Goal: Task Accomplishment & Management: Manage account settings

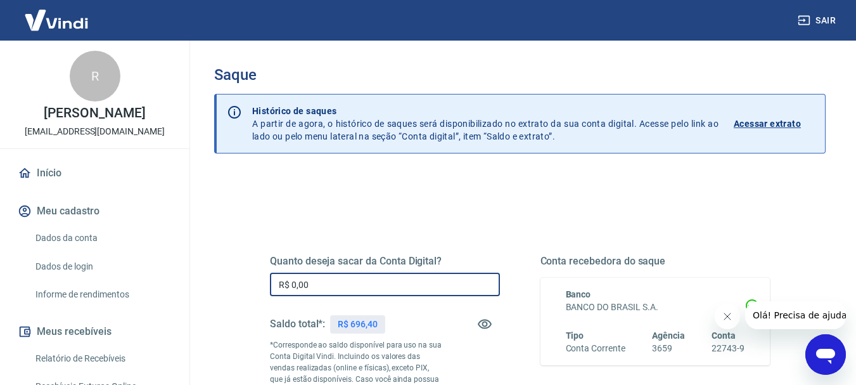
click at [370, 288] on input "R$ 0,00" at bounding box center [385, 284] width 230 height 23
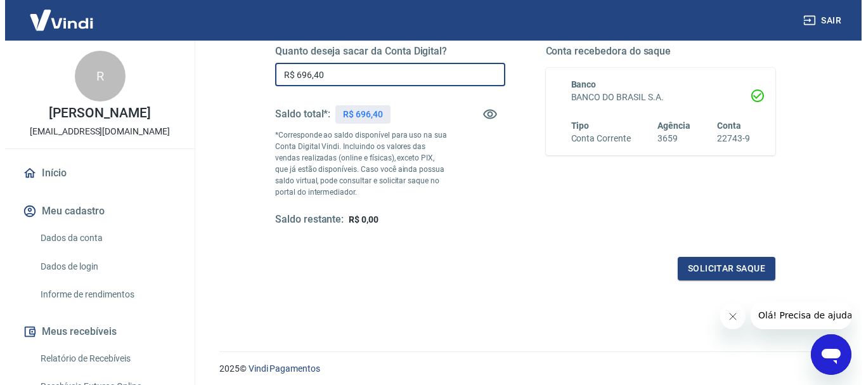
scroll to position [254, 0]
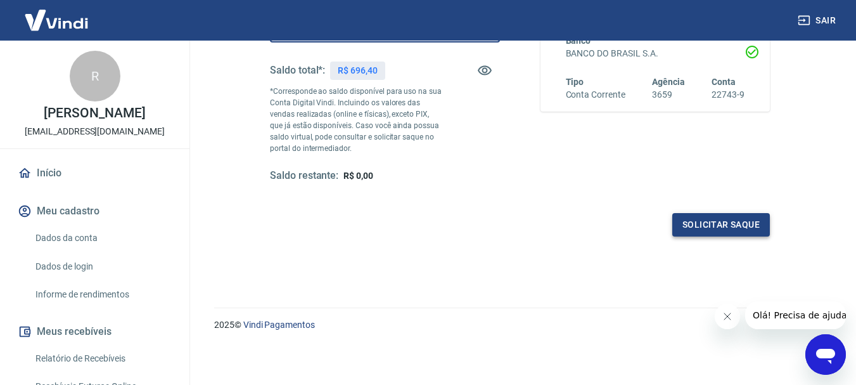
type input "R$ 696,40"
click at [742, 229] on button "Solicitar saque" at bounding box center [722, 224] width 98 height 23
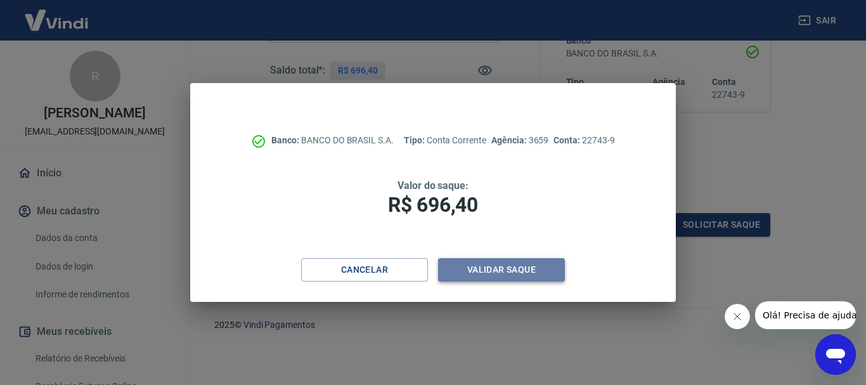
click at [519, 271] on button "Validar saque" at bounding box center [501, 269] width 127 height 23
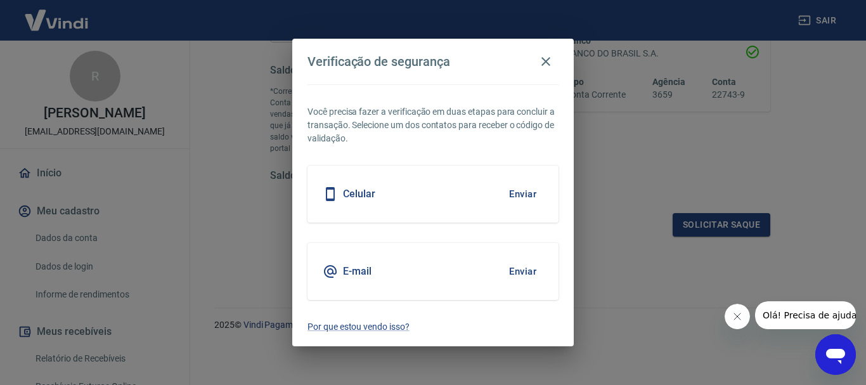
click at [518, 195] on button "Enviar" at bounding box center [522, 194] width 41 height 27
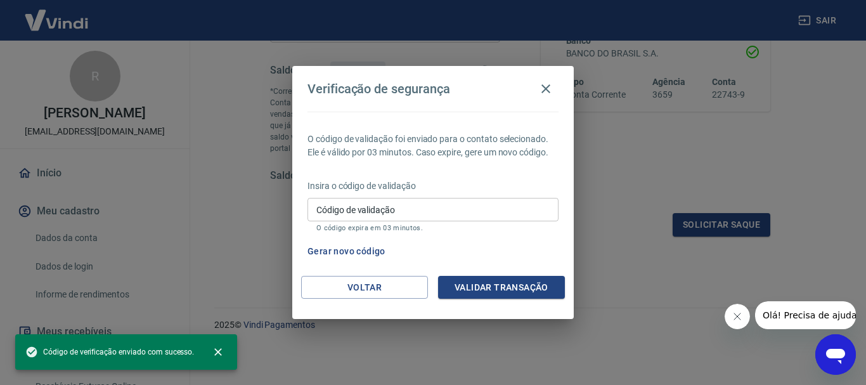
click at [359, 212] on input "Código de validação" at bounding box center [432, 209] width 251 height 23
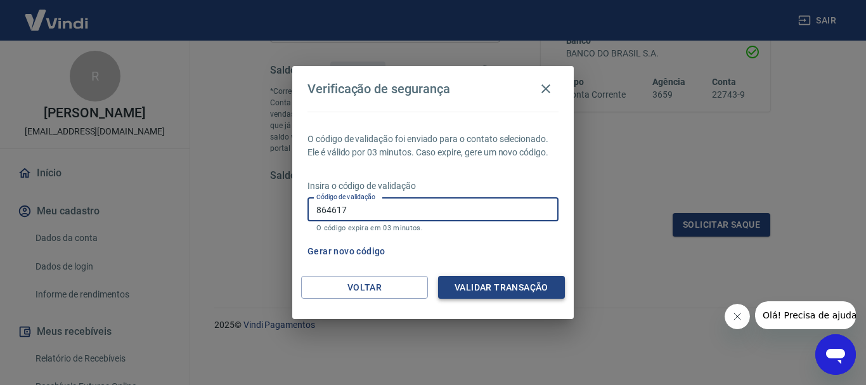
type input "864617"
click at [485, 288] on button "Validar transação" at bounding box center [501, 287] width 127 height 23
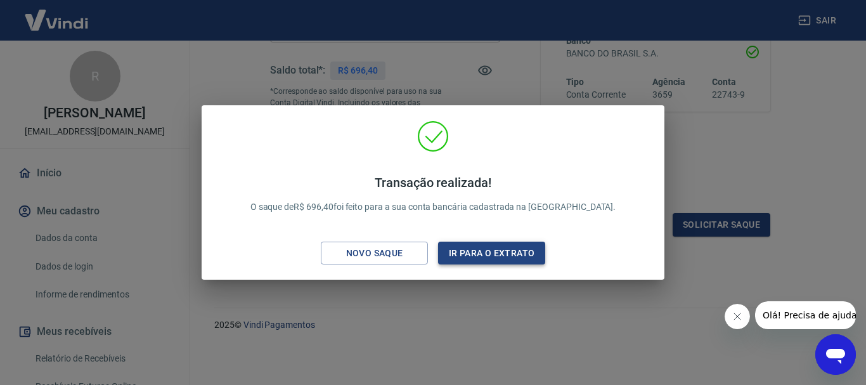
click at [514, 254] on button "Ir para o extrato" at bounding box center [491, 253] width 107 height 23
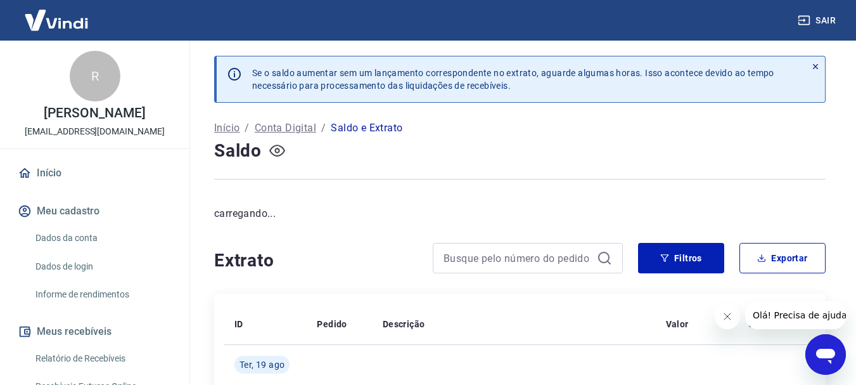
click at [279, 149] on icon "button" at bounding box center [277, 151] width 16 height 16
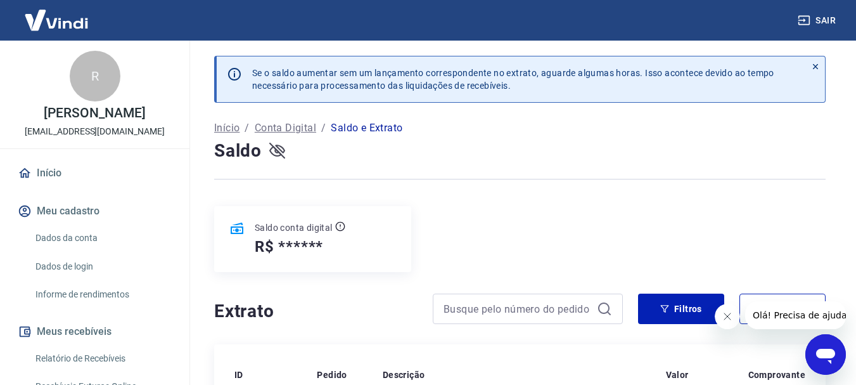
click at [276, 149] on icon "button" at bounding box center [277, 151] width 16 height 16
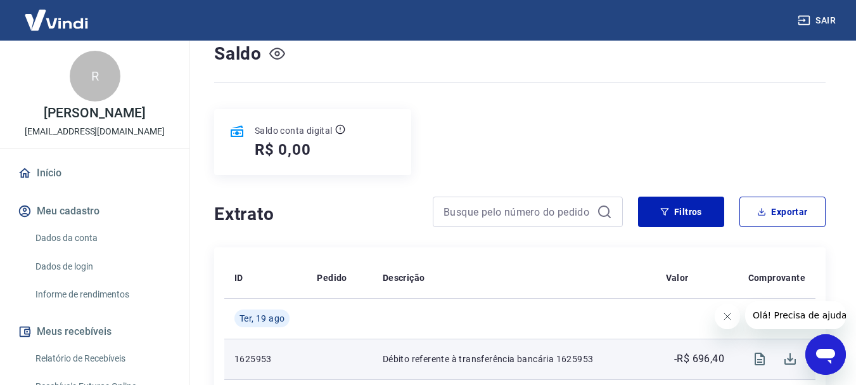
scroll to position [63, 0]
